Goal: Information Seeking & Learning: Compare options

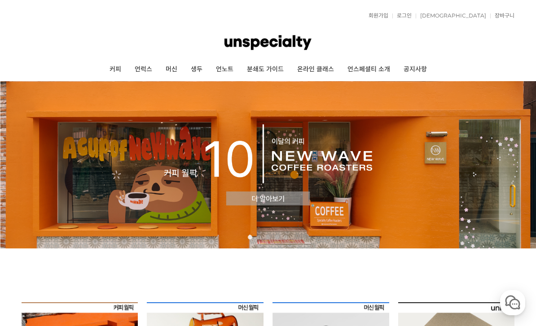
click at [172, 72] on link "머신" at bounding box center [171, 69] width 25 height 22
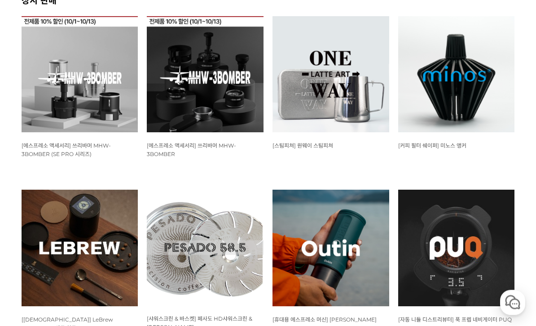
scroll to position [365, 0]
click at [477, 68] on img at bounding box center [456, 74] width 117 height 117
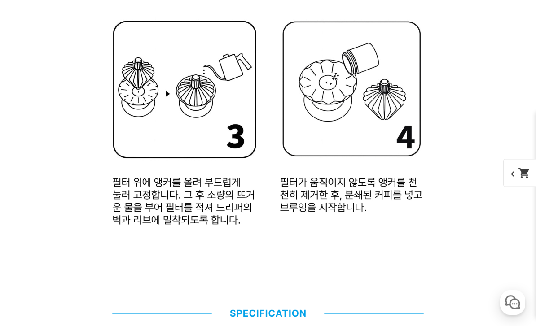
scroll to position [3770, 0]
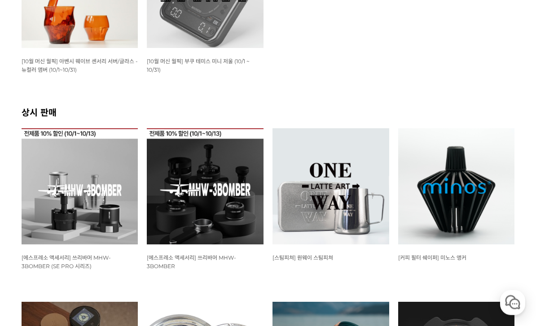
scroll to position [253, 0]
click at [335, 184] on img at bounding box center [330, 186] width 117 height 117
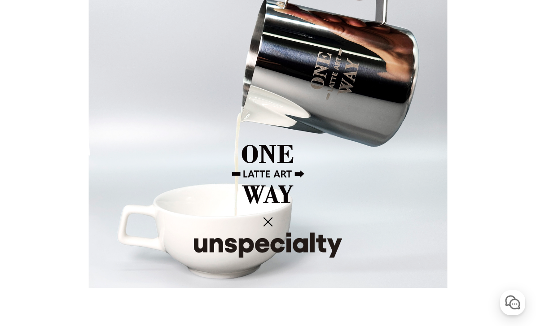
scroll to position [576, 0]
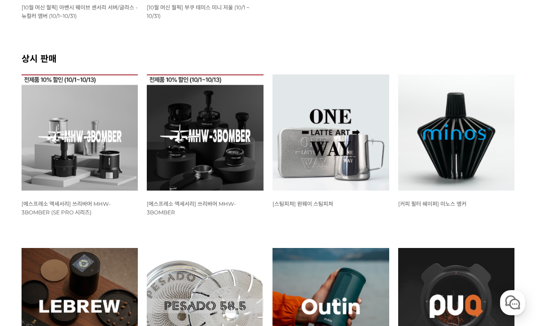
scroll to position [306, 0]
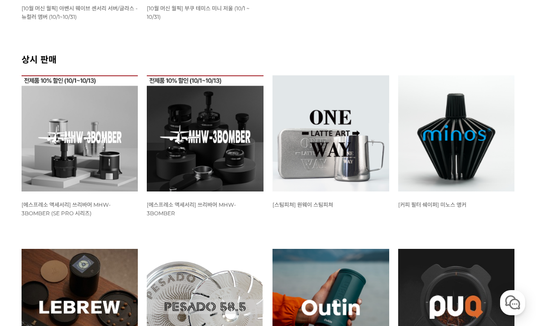
click at [356, 127] on img at bounding box center [330, 133] width 117 height 117
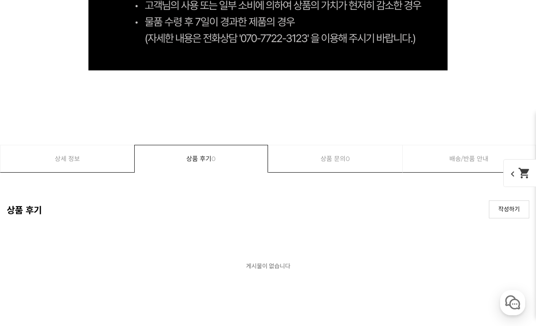
scroll to position [5482, 0]
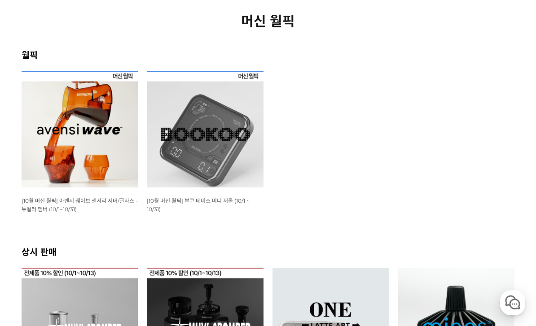
scroll to position [111, 0]
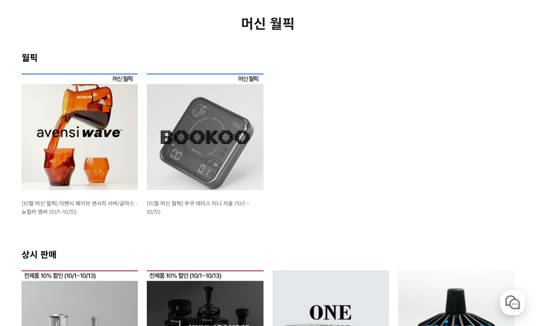
click at [197, 138] on img at bounding box center [205, 132] width 117 height 117
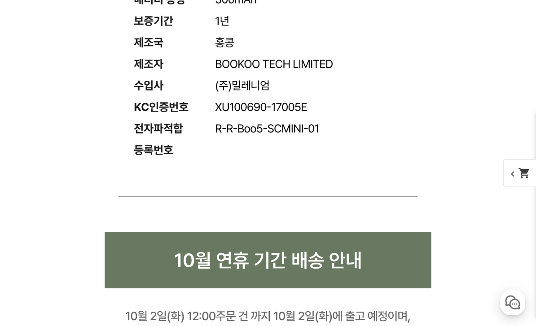
scroll to position [6937, 0]
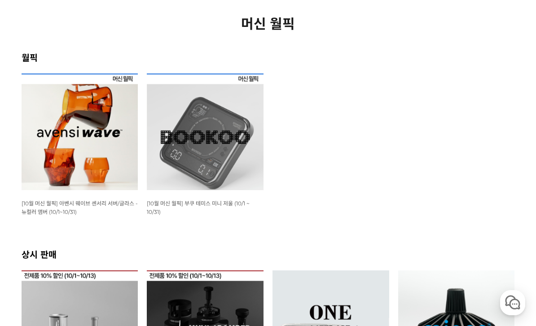
click at [90, 148] on img at bounding box center [80, 132] width 117 height 117
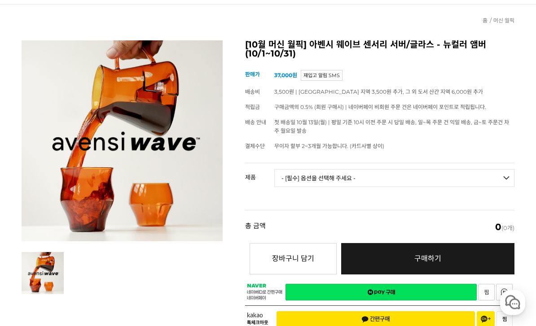
scroll to position [124, 0]
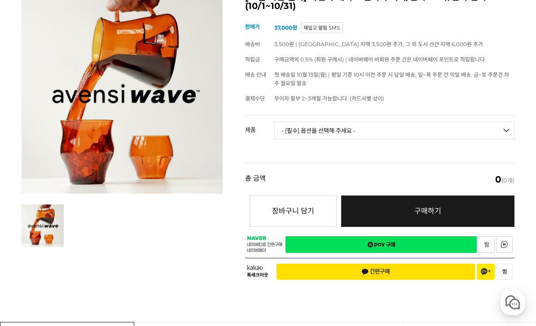
click at [445, 136] on select "- [필수] 옵션을 선택해 주세요 - ------------------- 웨이브 앰버 3종 세트 [품절] 사이클론 센서리 서버 앰버 알토 글라…" at bounding box center [394, 131] width 240 height 18
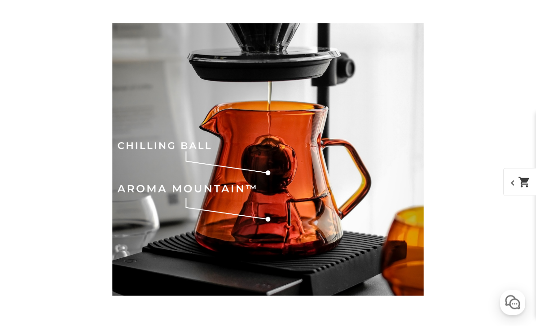
scroll to position [4446, 0]
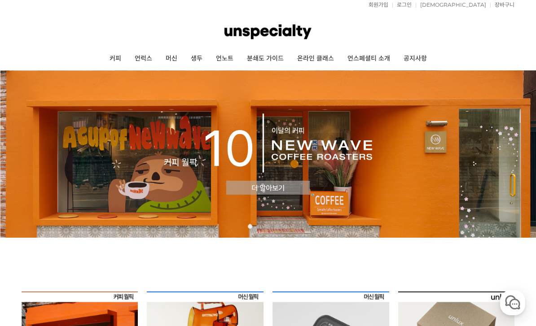
scroll to position [12, 0]
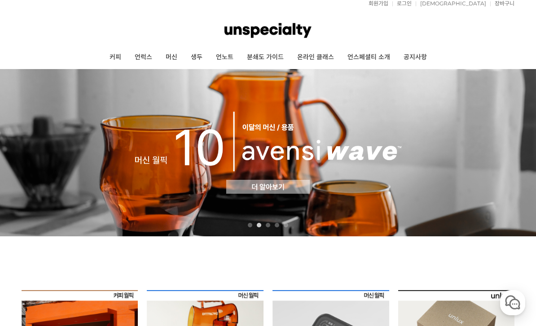
click at [114, 57] on link "커피" at bounding box center [115, 57] width 25 height 22
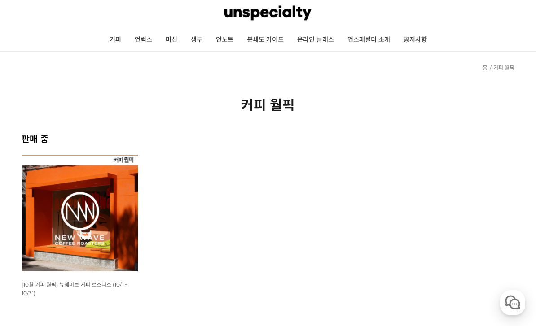
scroll to position [31, 0]
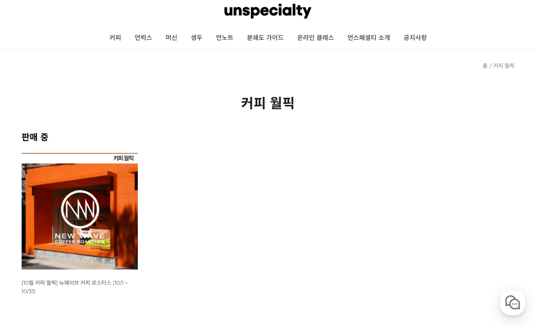
click at [63, 198] on img at bounding box center [80, 211] width 117 height 117
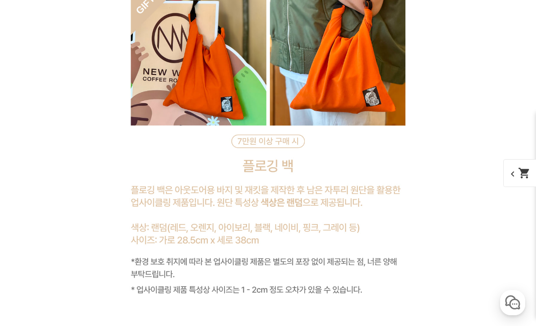
scroll to position [6809, 0]
